Goal: Navigation & Orientation: Find specific page/section

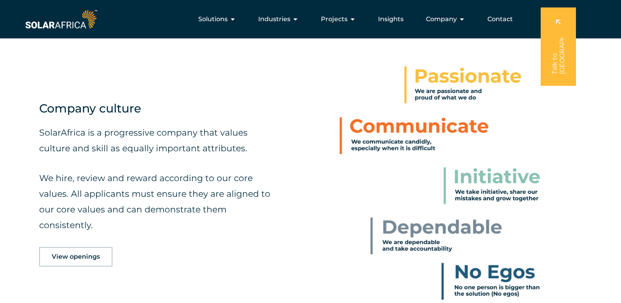
scroll to position [306, 0]
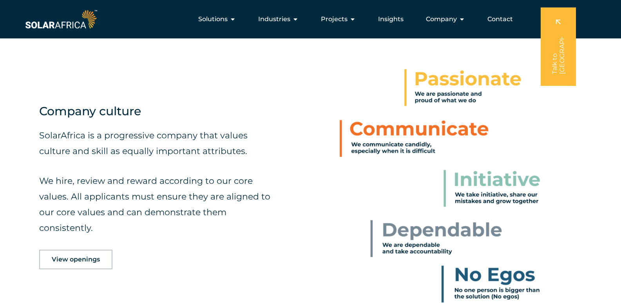
click at [70, 260] on span "View openings" at bounding box center [76, 259] width 48 height 6
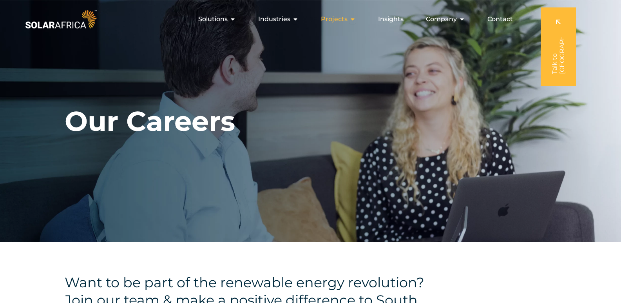
click at [350, 20] on icon "Menu" at bounding box center [352, 19] width 6 height 6
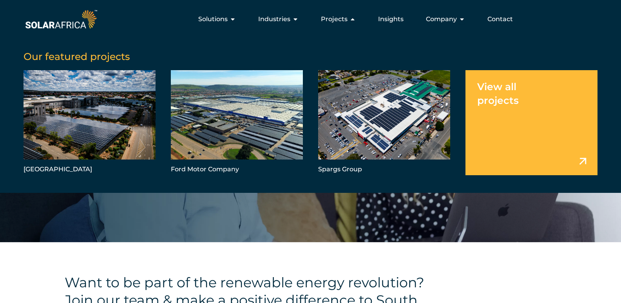
click at [548, 144] on link "Menu" at bounding box center [531, 122] width 132 height 105
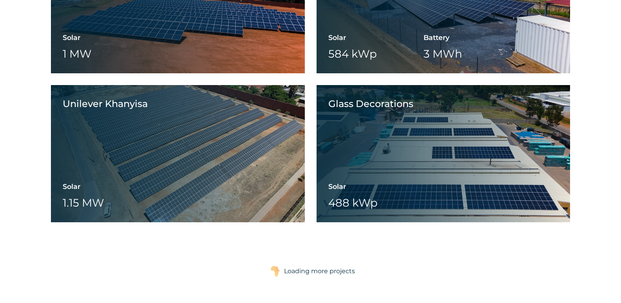
scroll to position [1136, 0]
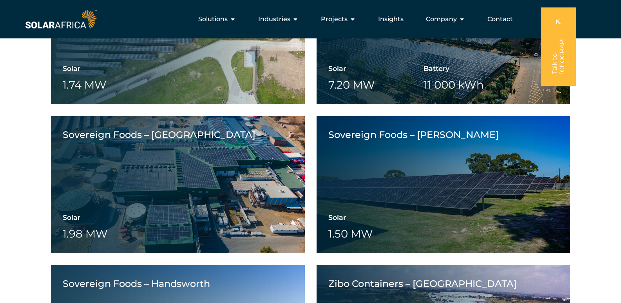
scroll to position [1638, 0]
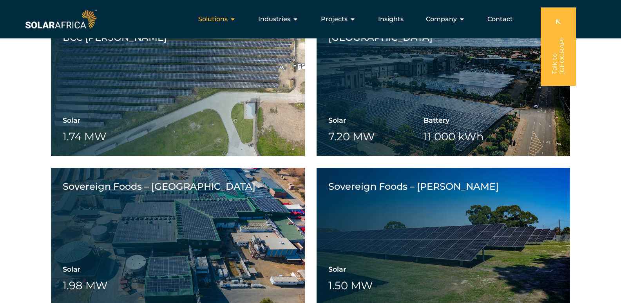
click at [234, 19] on icon "Menu" at bounding box center [233, 19] width 6 height 6
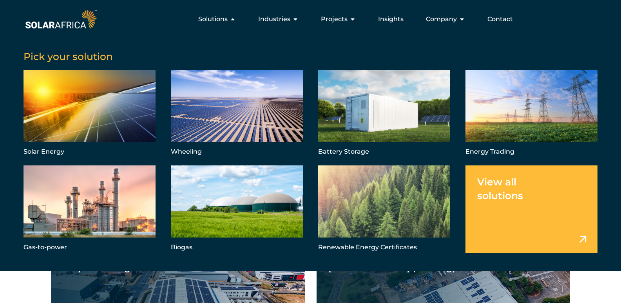
scroll to position [356, 0]
